Goal: Transaction & Acquisition: Download file/media

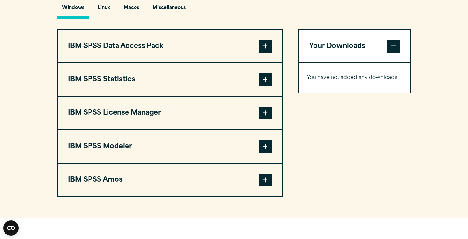
scroll to position [488, 0]
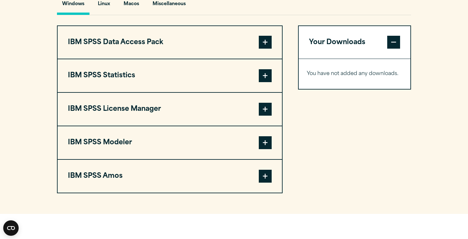
click at [270, 82] on span at bounding box center [265, 75] width 13 height 13
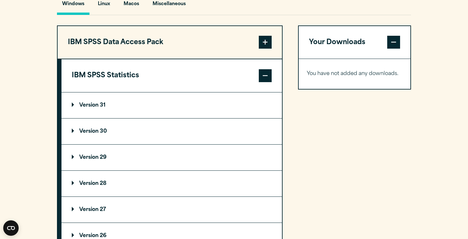
click at [140, 118] on summary "Version 31" at bounding box center [171, 105] width 220 height 26
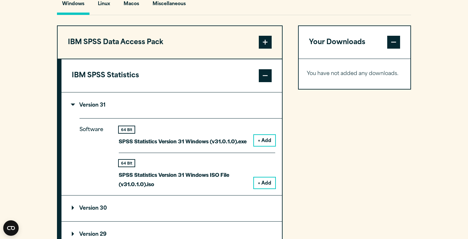
click at [270, 146] on button "+ Add" at bounding box center [264, 140] width 21 height 11
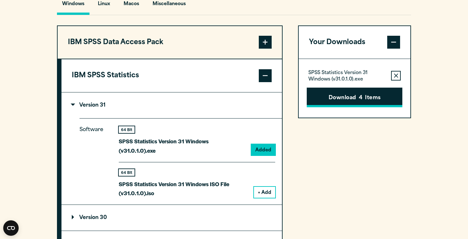
click at [388, 108] on button "Download 4 Items" at bounding box center [355, 98] width 96 height 20
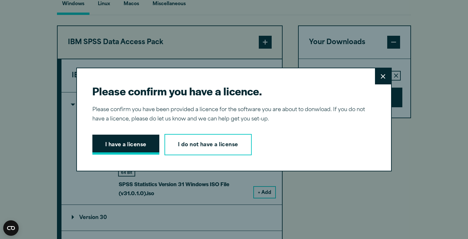
click at [121, 142] on button "I have a license" at bounding box center [125, 145] width 67 height 20
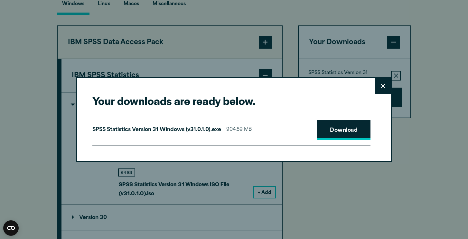
click at [341, 131] on link "Download" at bounding box center [343, 130] width 53 height 20
click at [326, 129] on link "Download" at bounding box center [343, 130] width 53 height 20
click at [380, 87] on button "Close" at bounding box center [383, 86] width 16 height 16
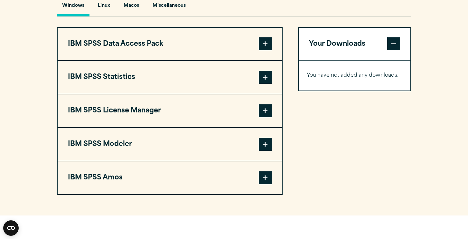
scroll to position [492, 0]
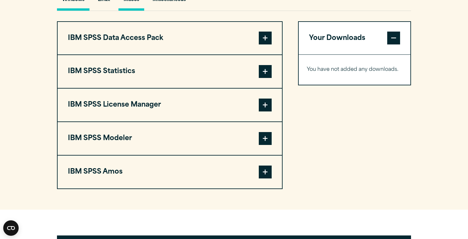
click at [137, 11] on button "Macos" at bounding box center [131, 1] width 26 height 18
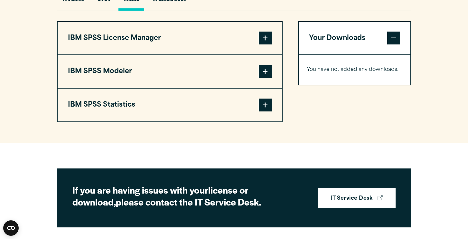
click at [264, 111] on span at bounding box center [265, 104] width 13 height 13
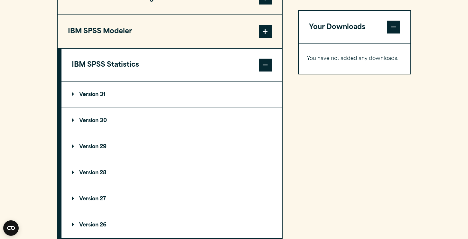
scroll to position [542, 0]
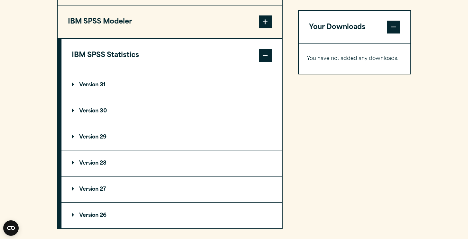
click at [167, 98] on summary "Version 31" at bounding box center [171, 85] width 220 height 26
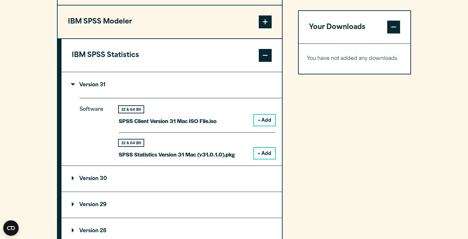
click at [261, 159] on button "+ Add" at bounding box center [264, 153] width 21 height 11
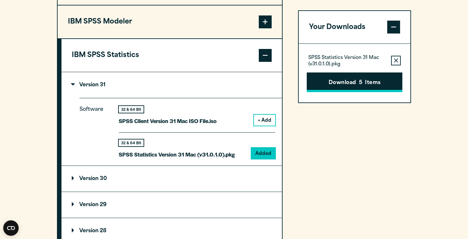
click at [354, 83] on button "Download 5 Items" at bounding box center [355, 82] width 96 height 20
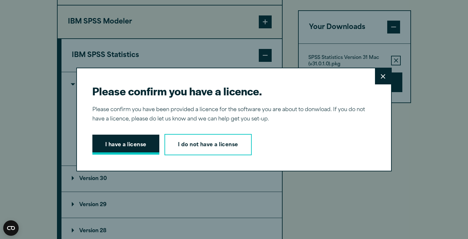
click at [122, 146] on button "I have a license" at bounding box center [125, 145] width 67 height 20
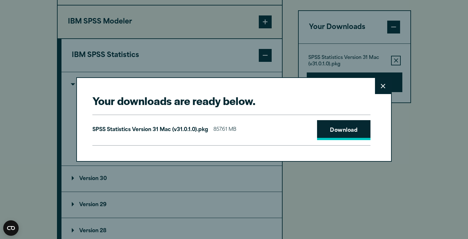
click at [343, 132] on link "Download" at bounding box center [343, 130] width 53 height 20
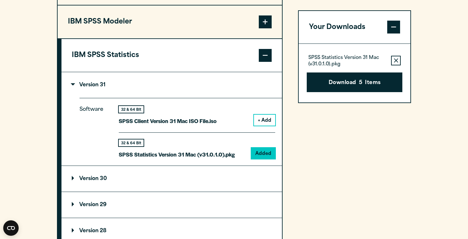
click at [285, 5] on div "Your downloads are ready below. Close SPSS Statistics Version 31 Mac (v31.0.1.0…" at bounding box center [234, 119] width 468 height 239
